Goal: Information Seeking & Learning: Understand process/instructions

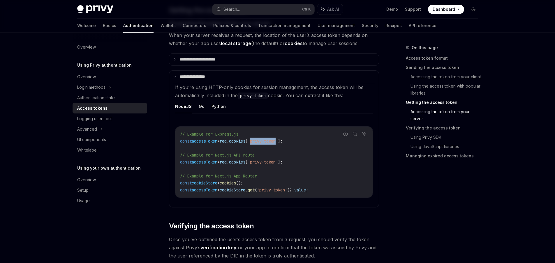
scroll to position [761, 0]
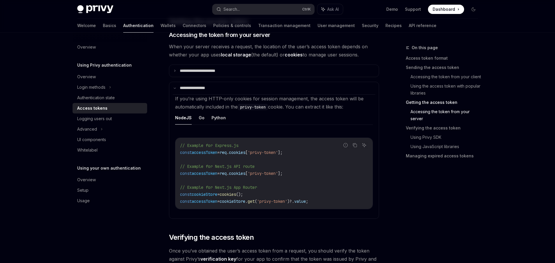
click at [275, 177] on code "// Example for Express.js const accessToken = req . cookies [ 'privy-token' ]; …" at bounding box center [274, 173] width 188 height 63
click at [274, 172] on span "'privy-token'" at bounding box center [262, 173] width 30 height 5
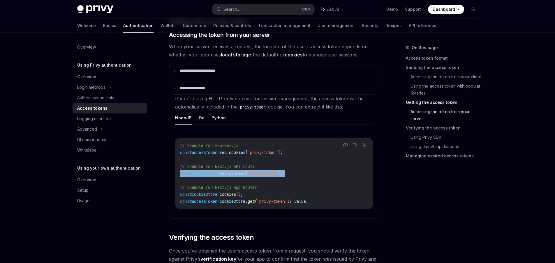
click at [278, 173] on span "'privy-token'" at bounding box center [262, 173] width 30 height 5
drag, startPoint x: 289, startPoint y: 174, endPoint x: 262, endPoint y: 175, distance: 26.8
click at [262, 175] on span "'privy-token'" at bounding box center [262, 173] width 30 height 5
click at [282, 184] on code "// Example for Express.js const accessToken = req . cookies [ 'privy-token' ]; …" at bounding box center [274, 173] width 188 height 63
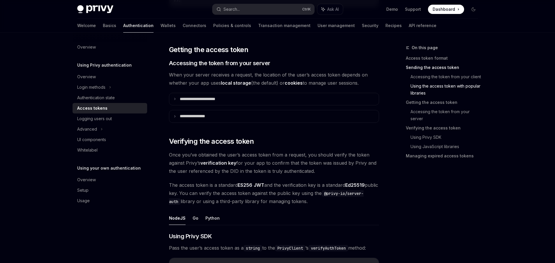
scroll to position [733, 0]
